Goal: Task Accomplishment & Management: Use online tool/utility

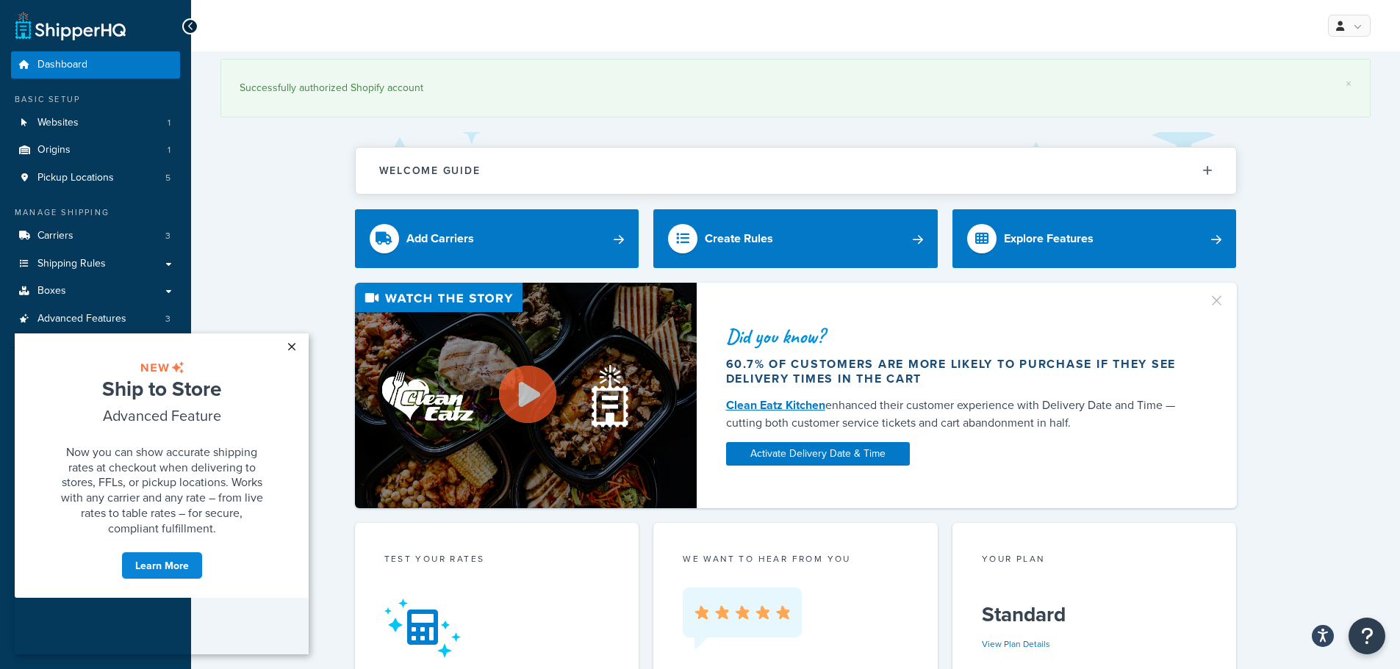
click at [293, 348] on link "×" at bounding box center [291, 347] width 26 height 26
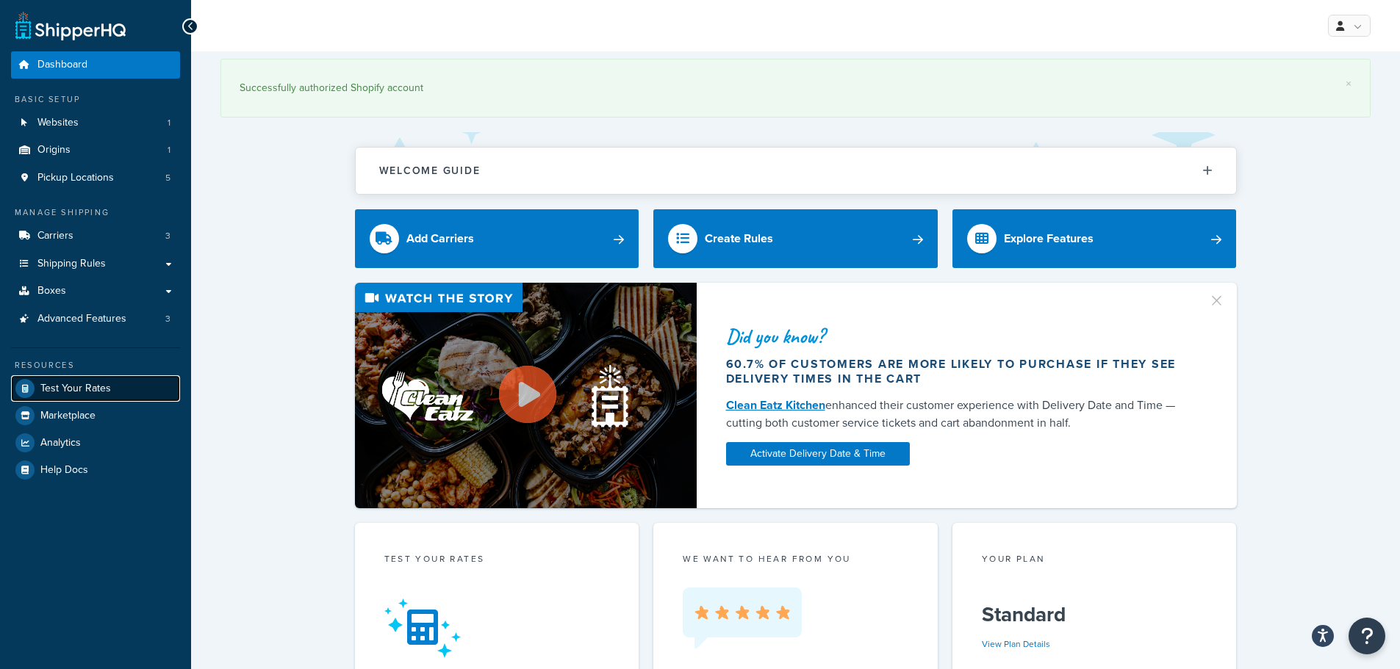
click at [105, 384] on span "Test Your Rates" at bounding box center [75, 389] width 71 height 12
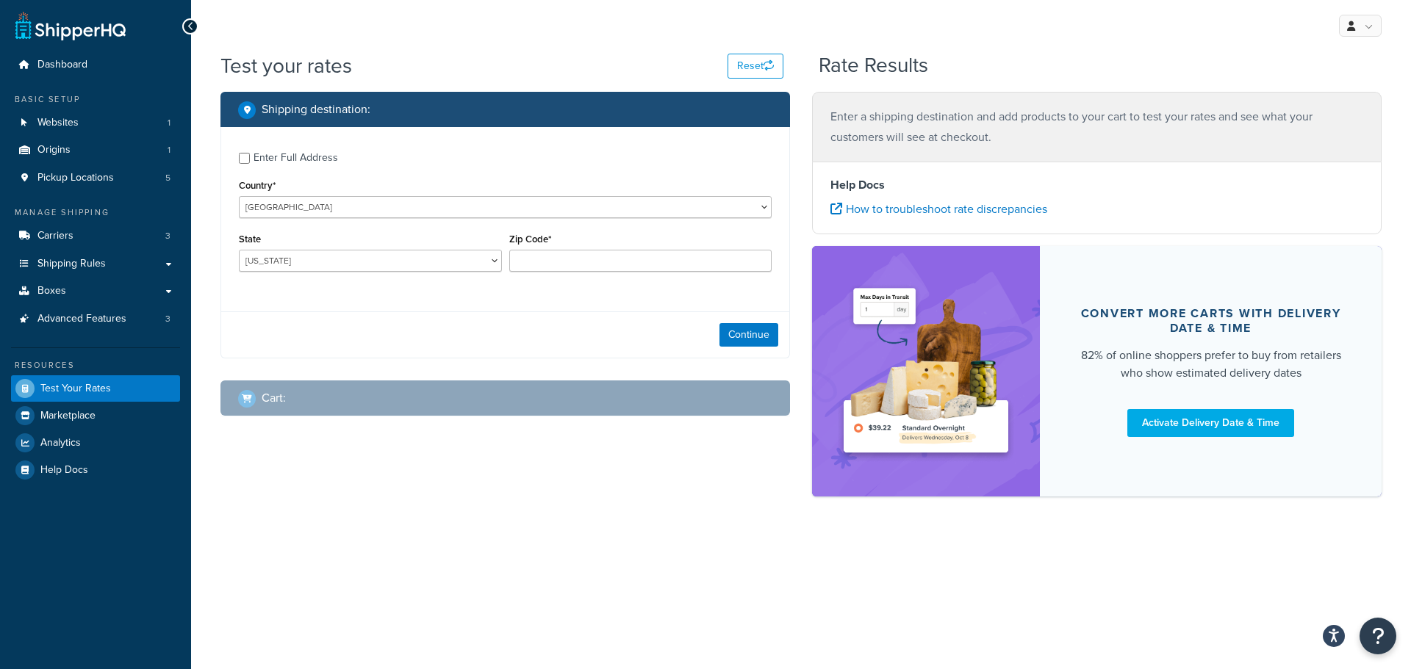
click at [298, 160] on div "Enter Full Address" at bounding box center [295, 158] width 84 height 21
click at [250, 160] on input "Enter Full Address" at bounding box center [244, 158] width 11 height 11
checkbox input "true"
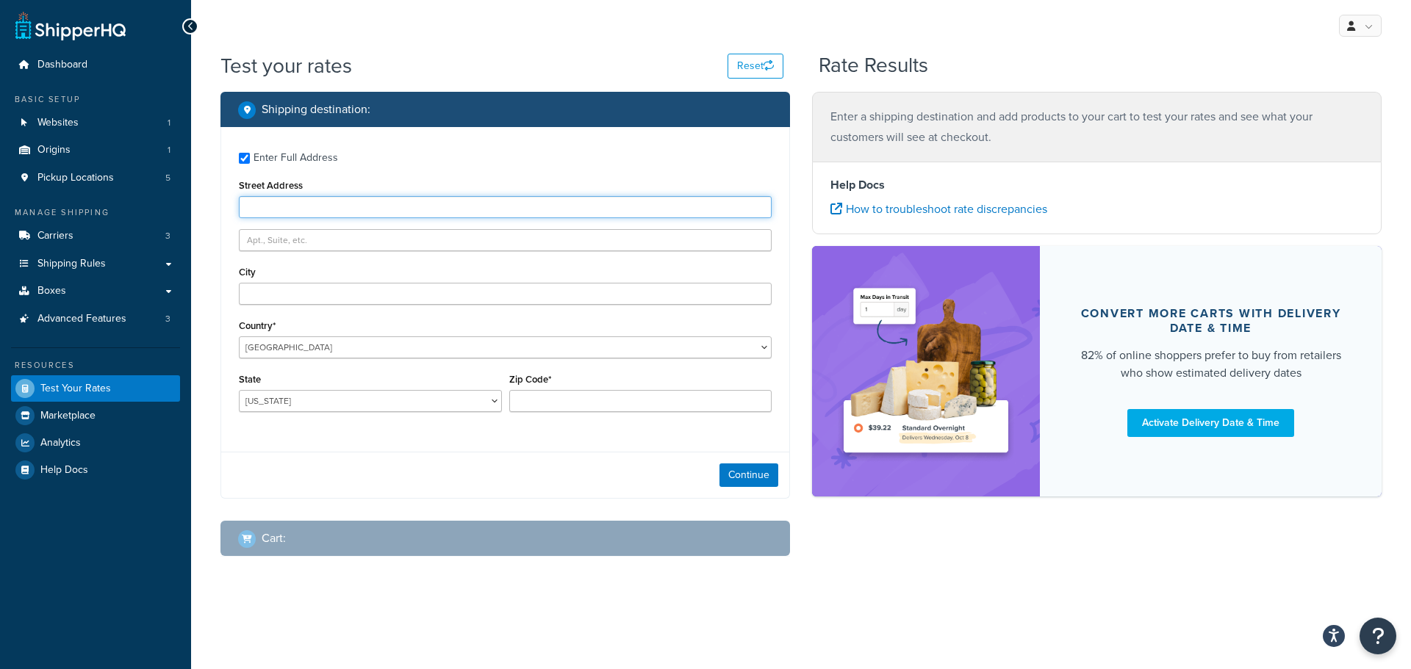
click at [334, 199] on input "Street Address" at bounding box center [505, 207] width 533 height 22
paste input "[STREET_ADDRESS]"
type input "[STREET_ADDRESS]"
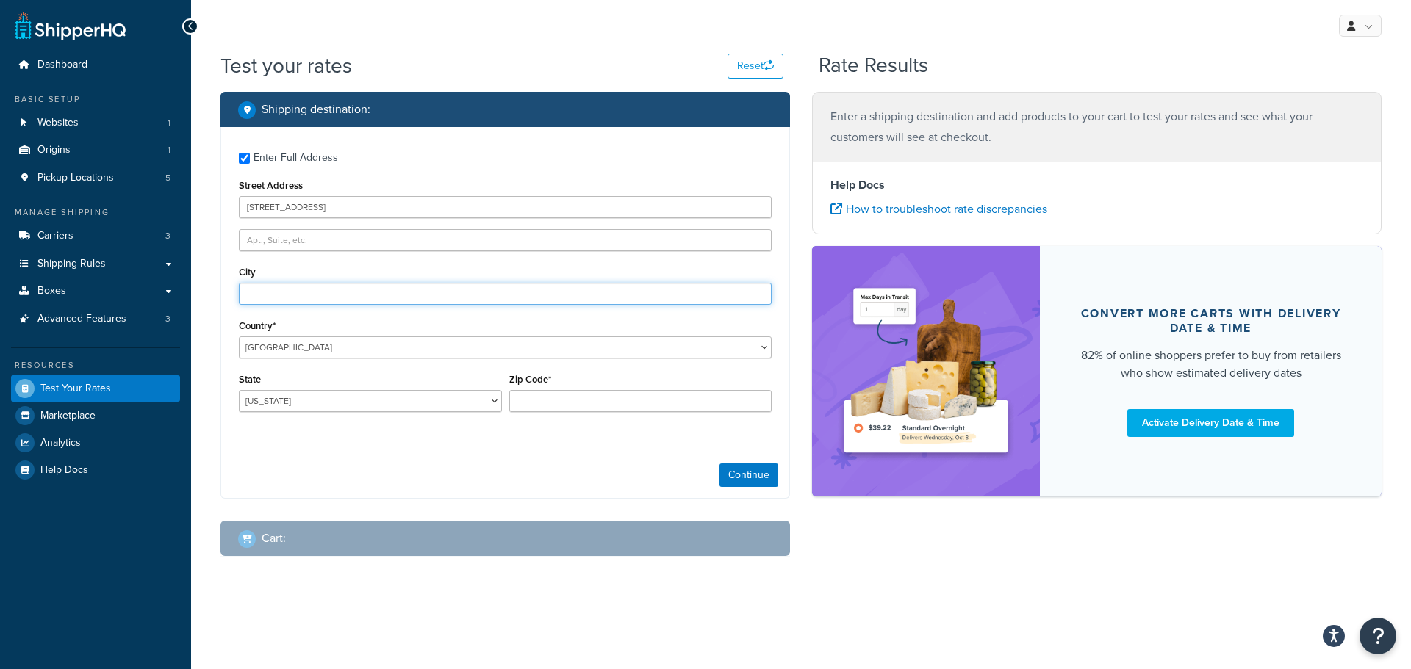
click at [317, 290] on input "City" at bounding box center [505, 294] width 533 height 22
paste input "[GEOGRAPHIC_DATA]"
type input "[GEOGRAPHIC_DATA]"
click at [299, 345] on select "[GEOGRAPHIC_DATA] [GEOGRAPHIC_DATA] [GEOGRAPHIC_DATA] [GEOGRAPHIC_DATA] [GEOGRA…" at bounding box center [505, 347] width 533 height 22
select select "CA"
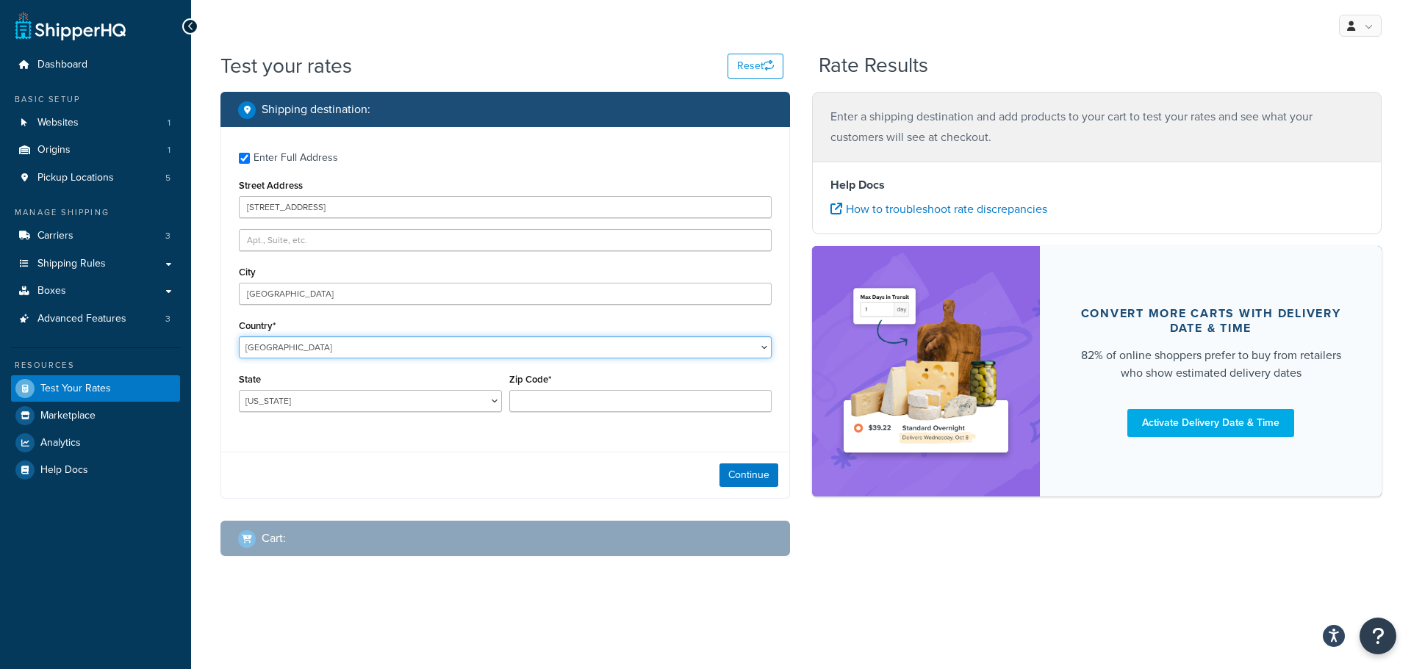
click at [239, 336] on select "[GEOGRAPHIC_DATA] [GEOGRAPHIC_DATA] [GEOGRAPHIC_DATA] [GEOGRAPHIC_DATA] [GEOGRA…" at bounding box center [505, 347] width 533 height 22
drag, startPoint x: 563, startPoint y: 397, endPoint x: 571, endPoint y: 397, distance: 8.1
click at [563, 397] on input "Zip Code*" at bounding box center [640, 401] width 263 height 22
paste input "T9M 0K1"
type input "T9M 0K1"
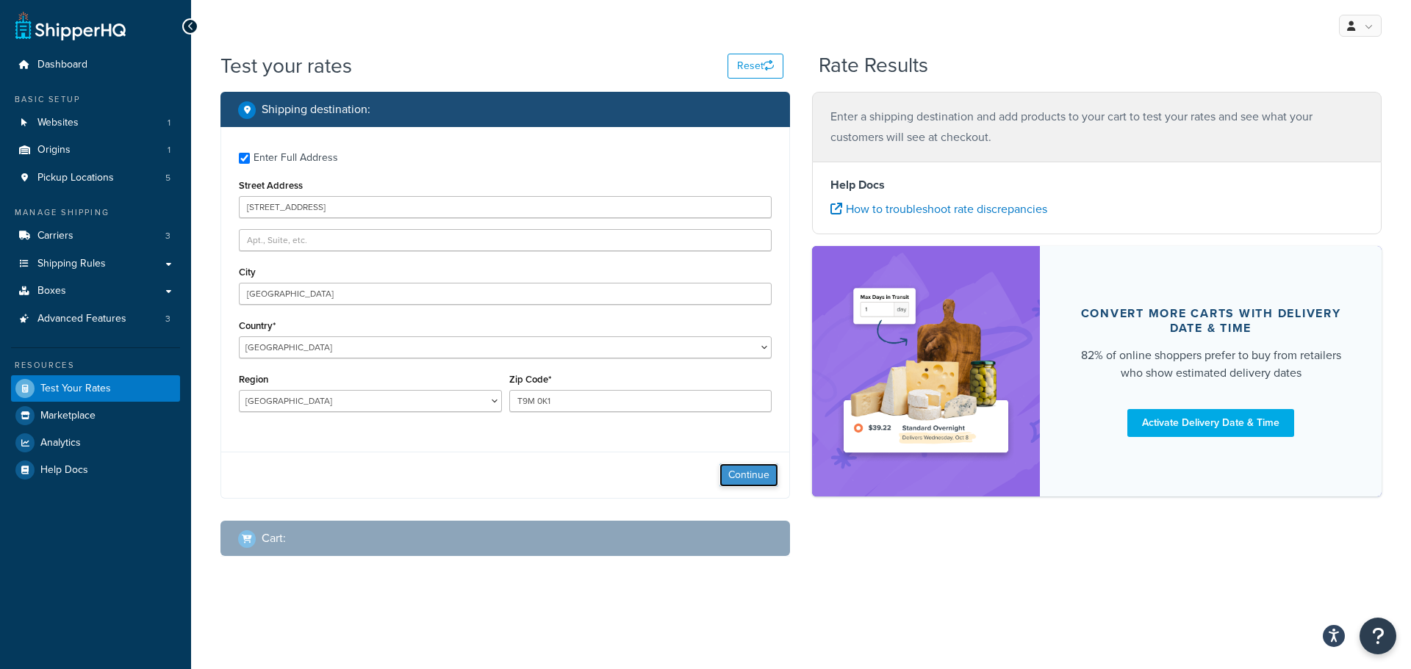
click at [734, 473] on button "Continue" at bounding box center [748, 476] width 59 height 24
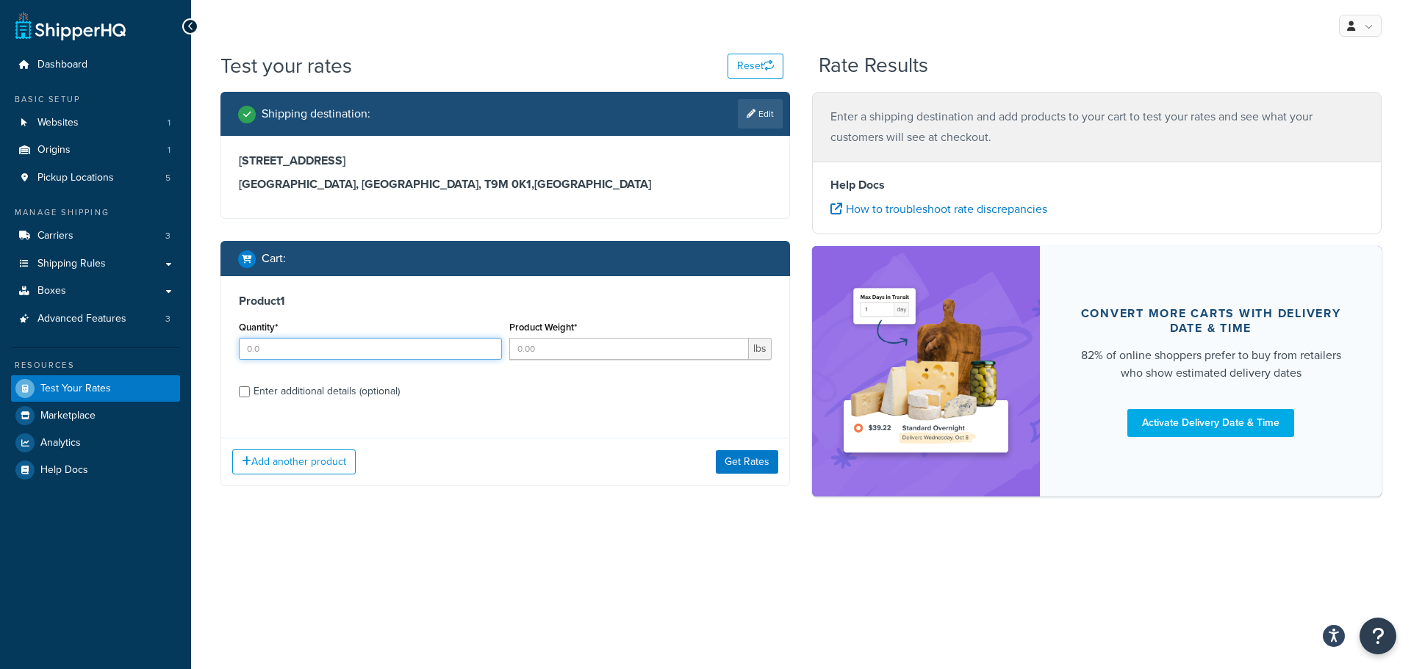
click at [354, 356] on input "Quantity*" at bounding box center [370, 349] width 263 height 22
type input "1"
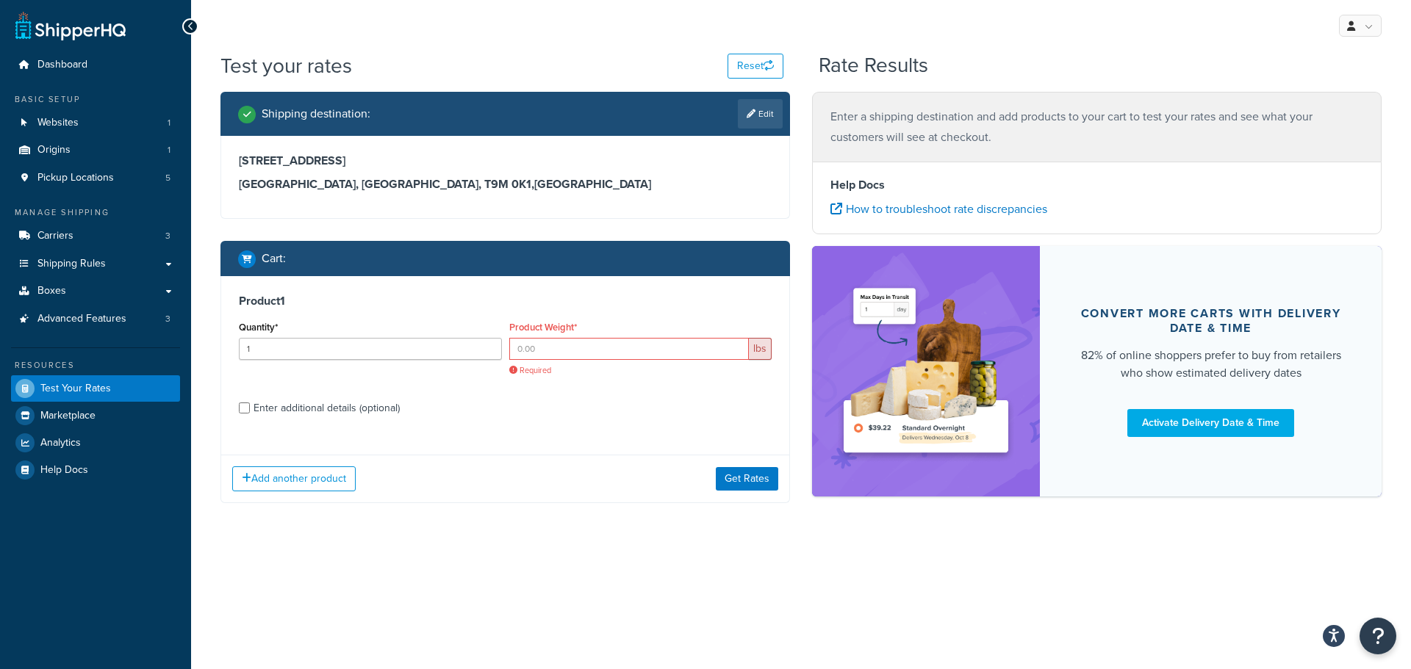
drag, startPoint x: 369, startPoint y: 403, endPoint x: 360, endPoint y: 400, distance: 9.3
click at [367, 403] on div "Product 1 Quantity* 1 Product Weight* lbs Required Enter additional details (op…" at bounding box center [505, 359] width 568 height 167
click at [349, 414] on div "Enter additional details (optional)" at bounding box center [326, 408] width 146 height 21
click at [250, 414] on input "Enter additional details (optional)" at bounding box center [244, 408] width 11 height 11
checkbox input "true"
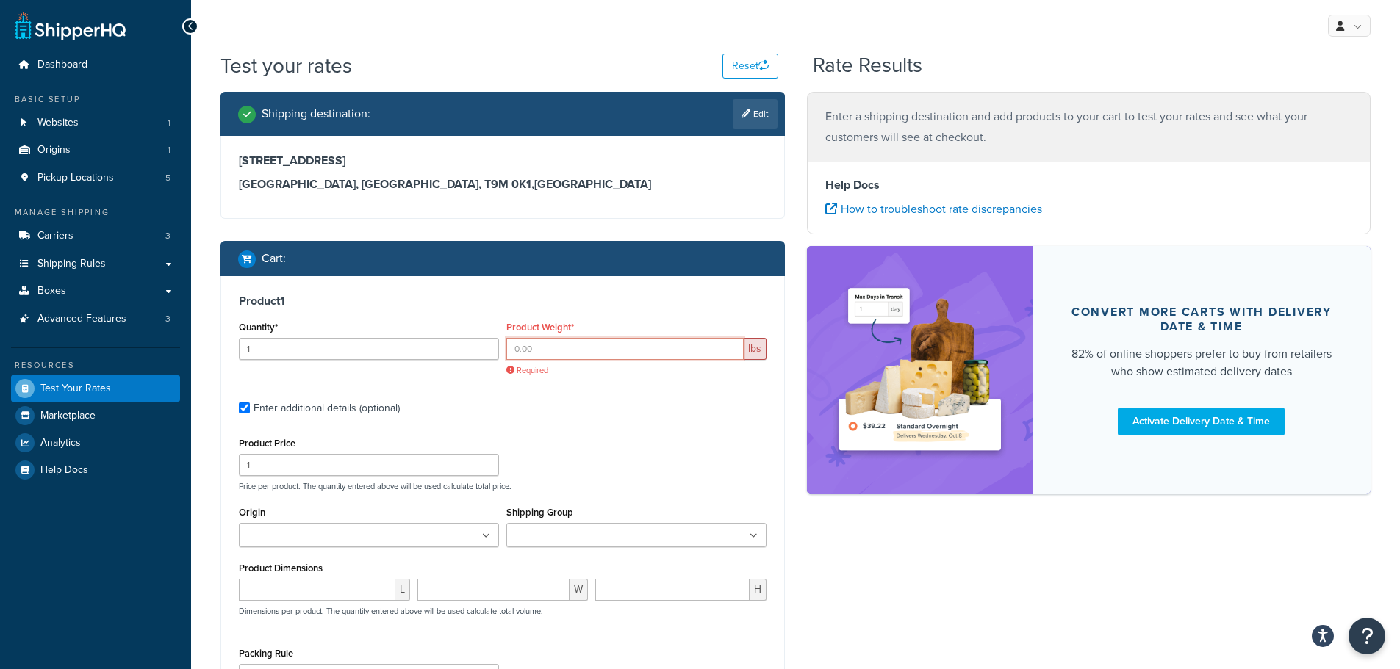
drag, startPoint x: 634, startPoint y: 339, endPoint x: 651, endPoint y: 353, distance: 21.9
click at [636, 343] on input "Product Weight*" at bounding box center [624, 349] width 237 height 22
click at [651, 353] on input "Product Weight*" at bounding box center [624, 349] width 237 height 22
click at [600, 352] on input "Product Weight*" at bounding box center [624, 349] width 237 height 22
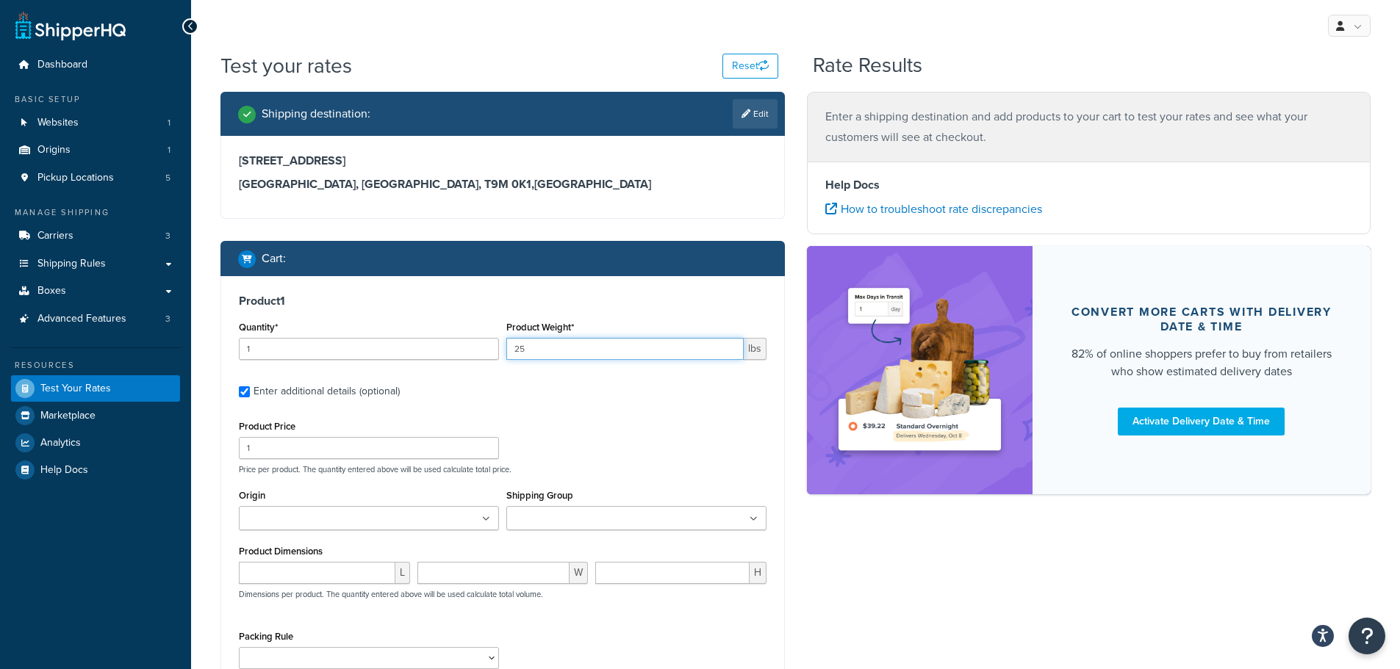
type input "25"
drag, startPoint x: 405, startPoint y: 543, endPoint x: 395, endPoint y: 478, distance: 65.4
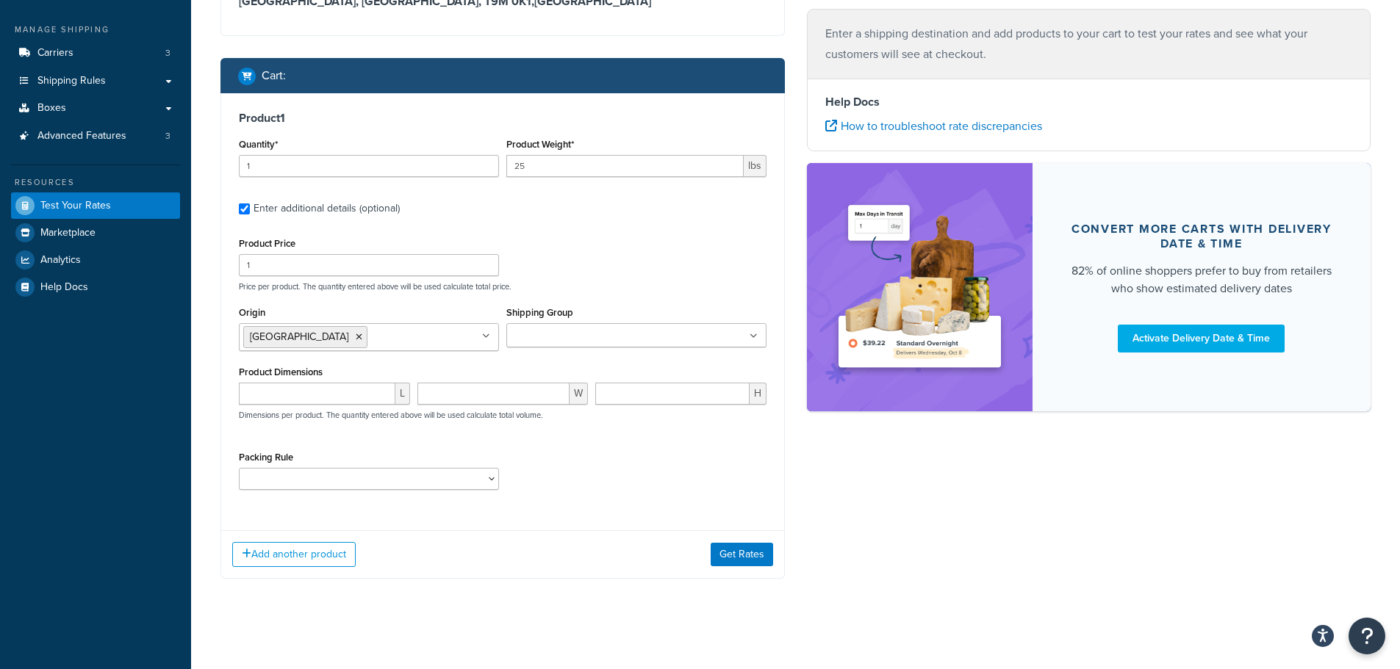
scroll to position [187, 0]
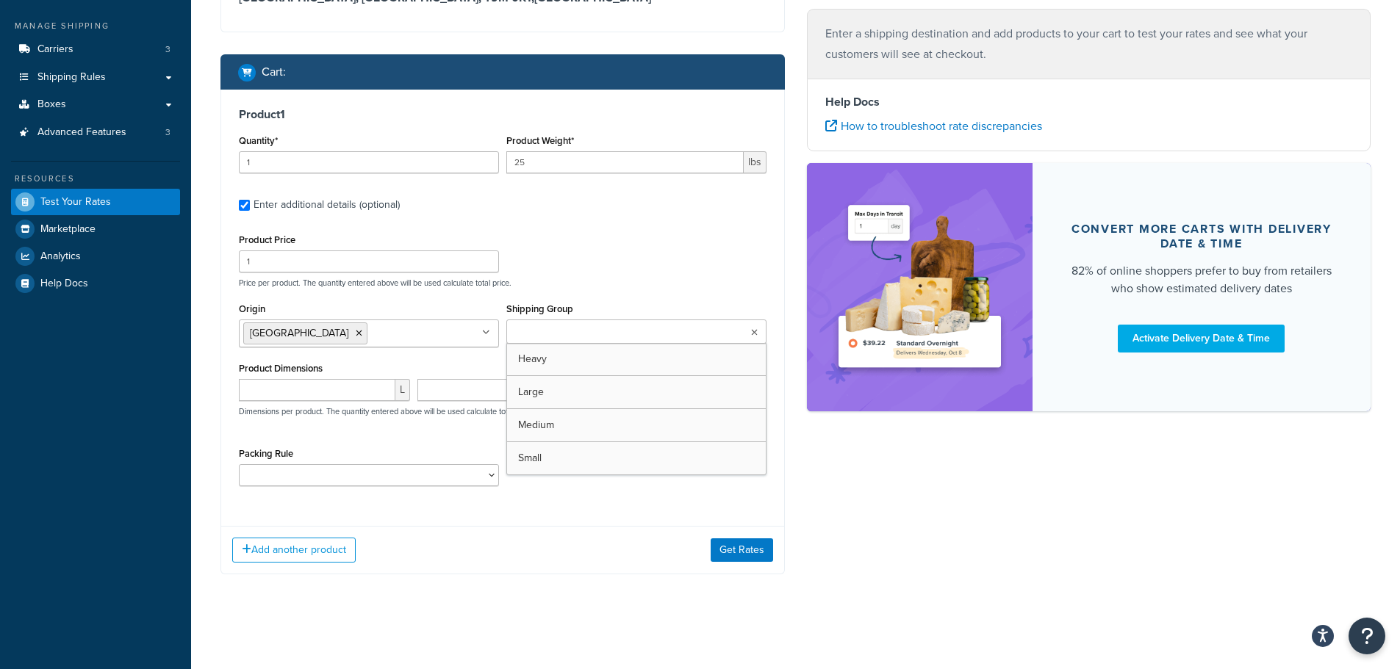
click at [554, 323] on ul at bounding box center [636, 332] width 260 height 24
click at [324, 390] on input "number" at bounding box center [317, 390] width 156 height 22
type input "28"
type input "17"
type input "16"
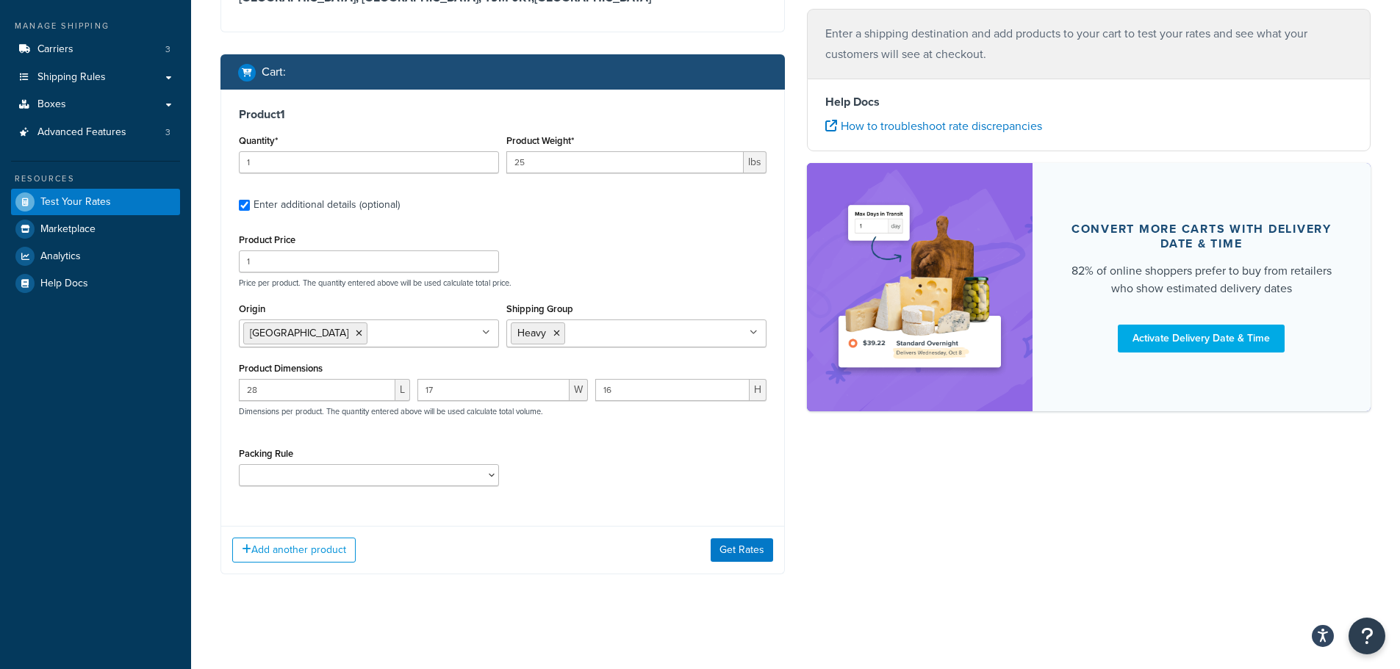
click at [743, 539] on div "Add another product Get Rates" at bounding box center [502, 550] width 563 height 48
click at [751, 550] on button "Get Rates" at bounding box center [741, 551] width 62 height 24
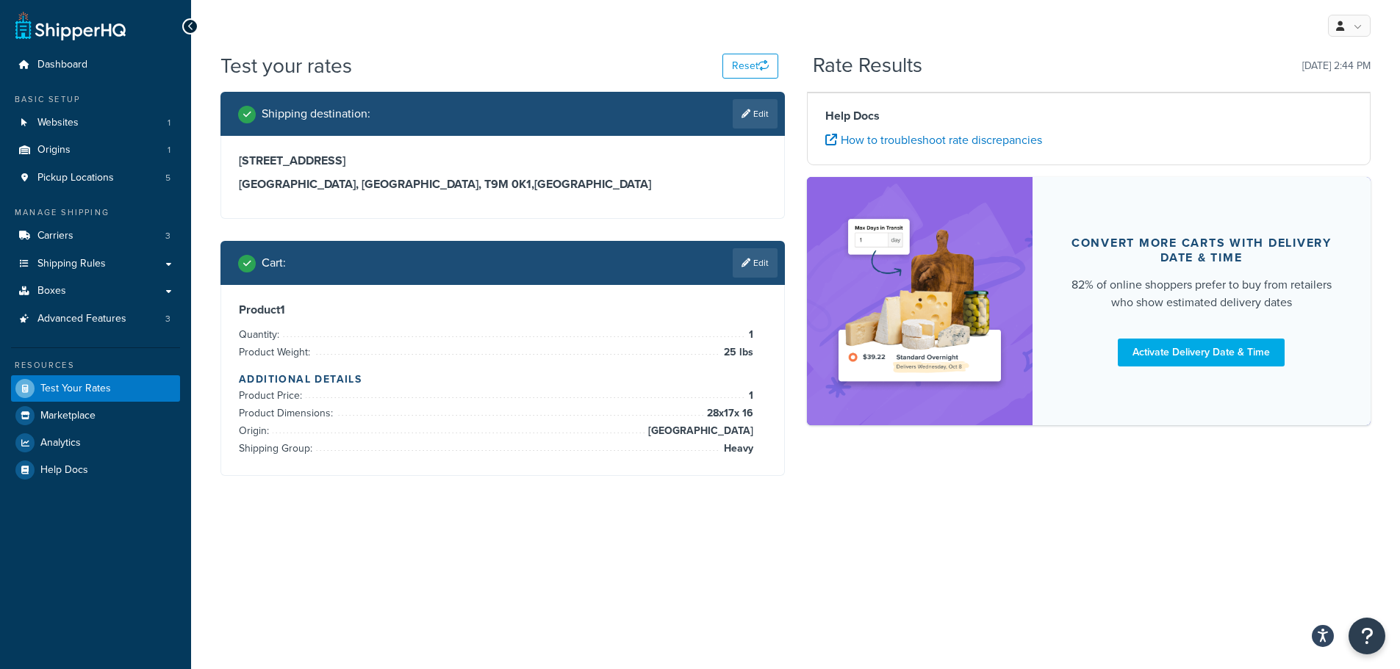
scroll to position [0, 0]
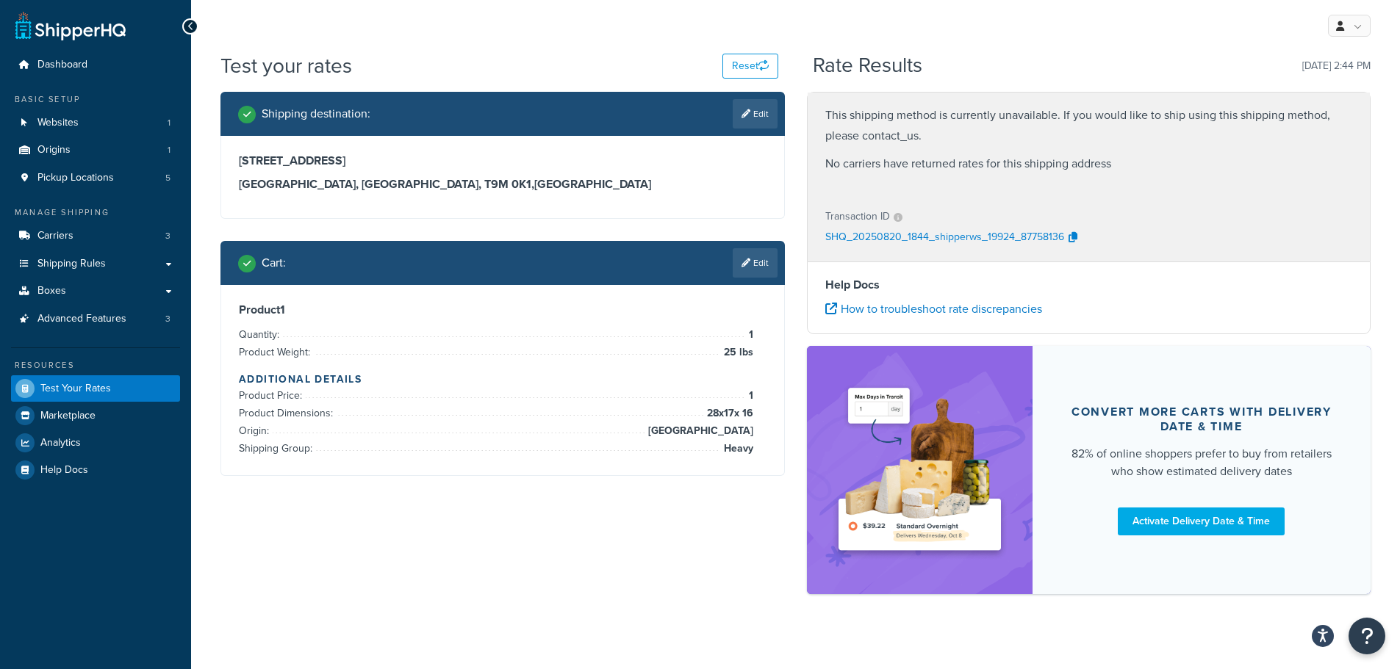
click at [755, 255] on link "Edit" at bounding box center [754, 262] width 45 height 29
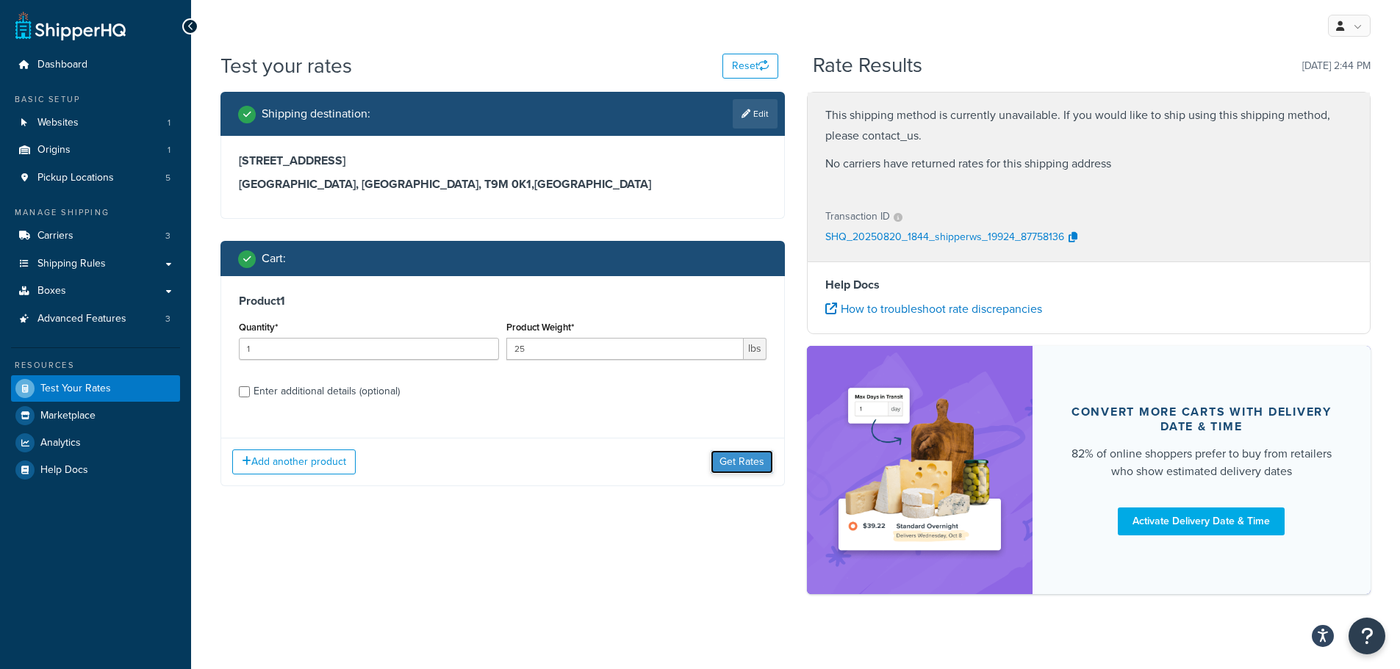
click at [744, 461] on button "Get Rates" at bounding box center [741, 462] width 62 height 24
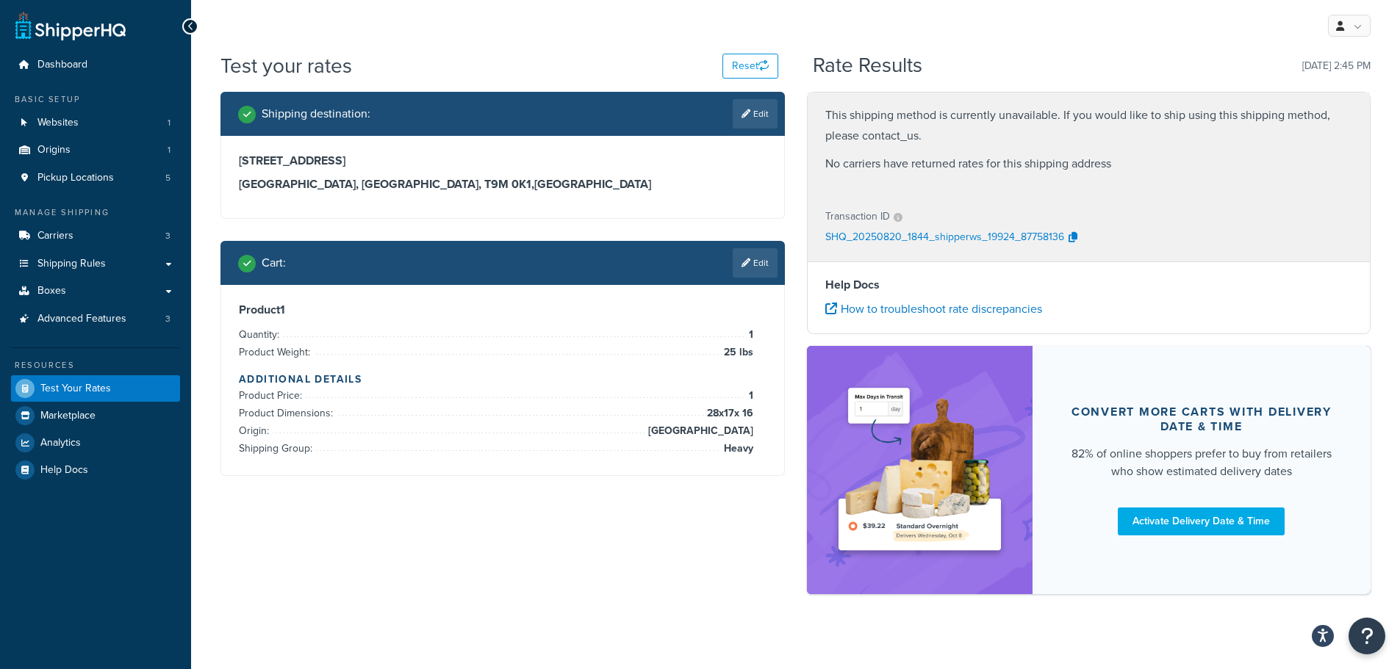
click at [670, 211] on div "[STREET_ADDRESS]" at bounding box center [502, 177] width 563 height 82
